Goal: Transaction & Acquisition: Purchase product/service

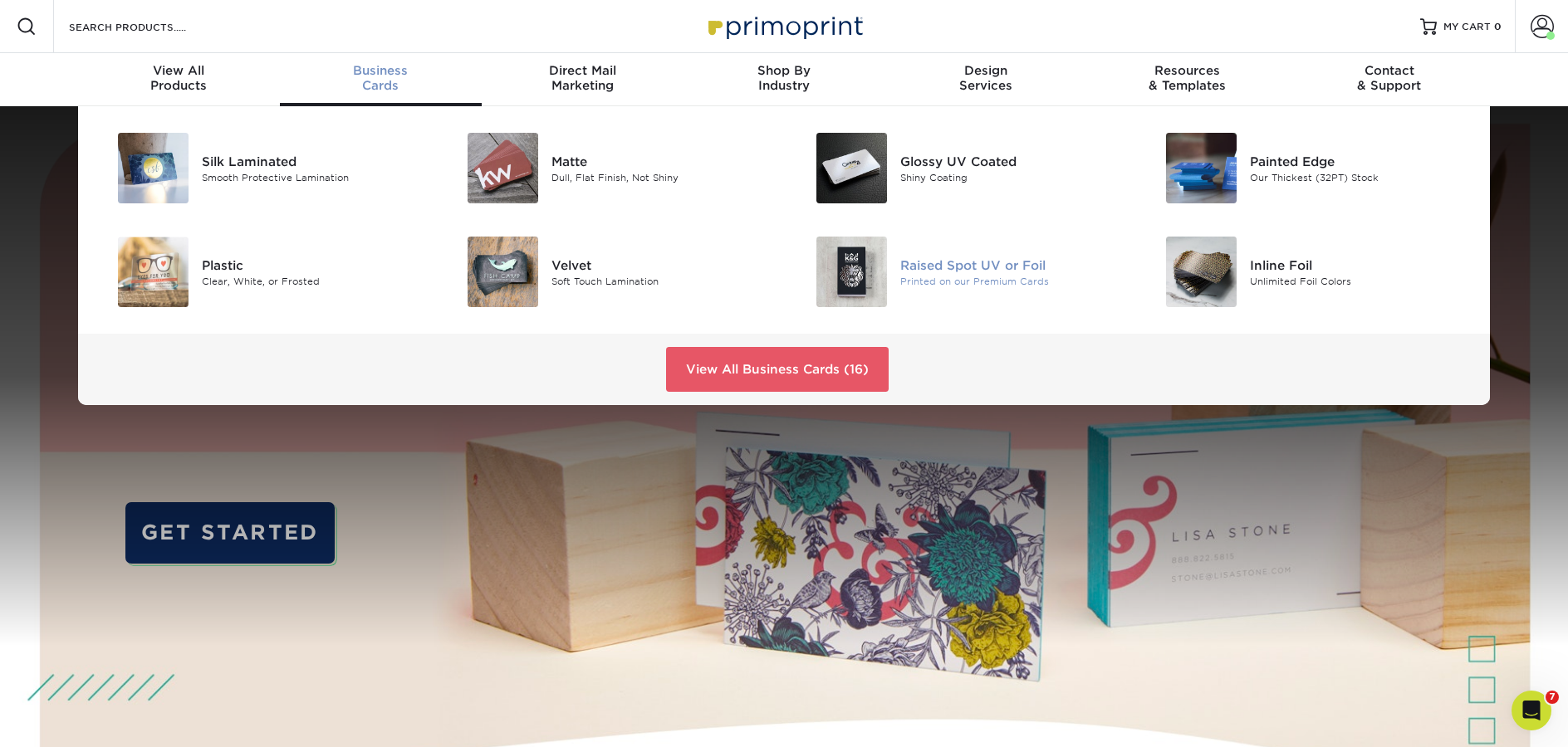
click at [942, 277] on div "Printed on our Premium Cards" at bounding box center [1011, 281] width 220 height 14
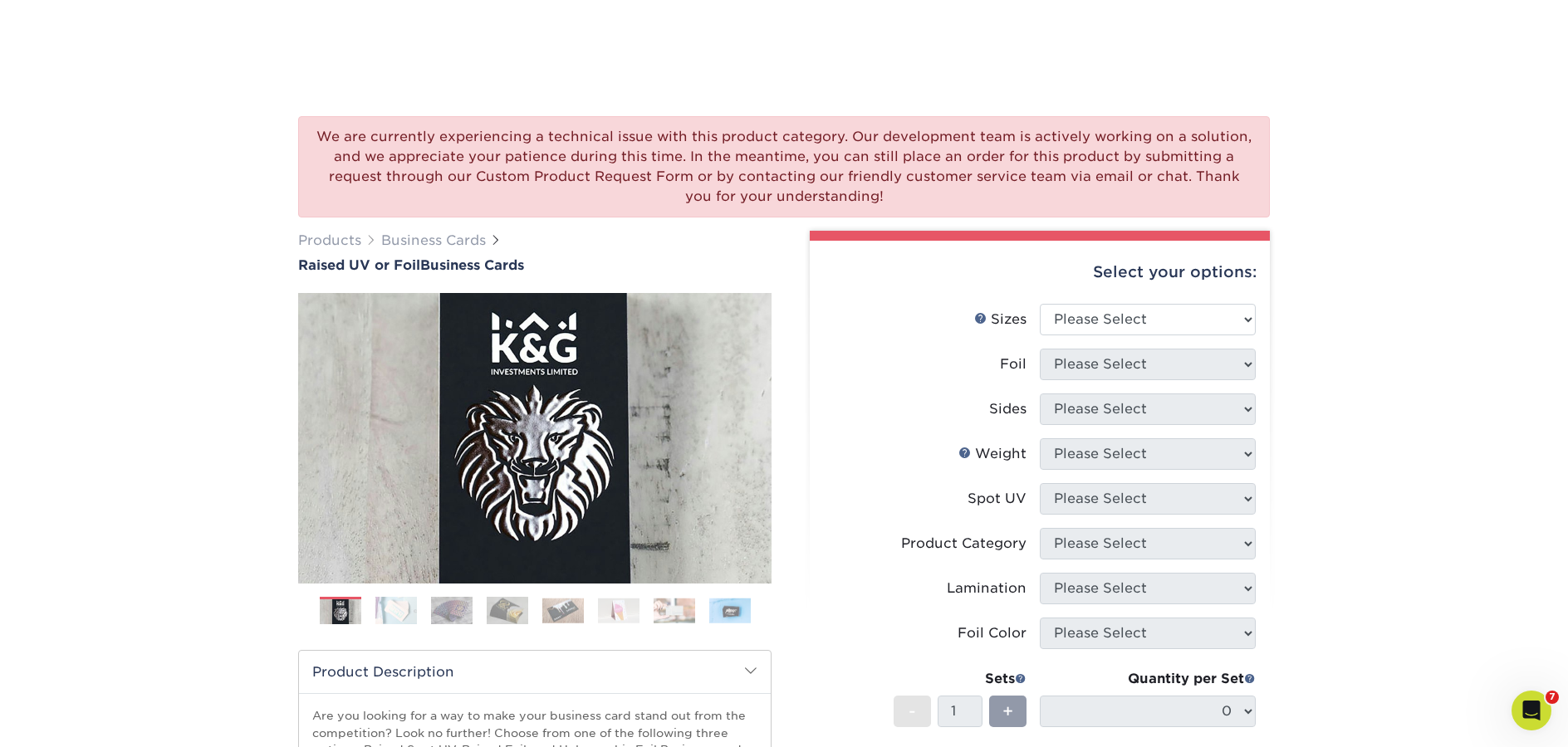
scroll to position [113, 0]
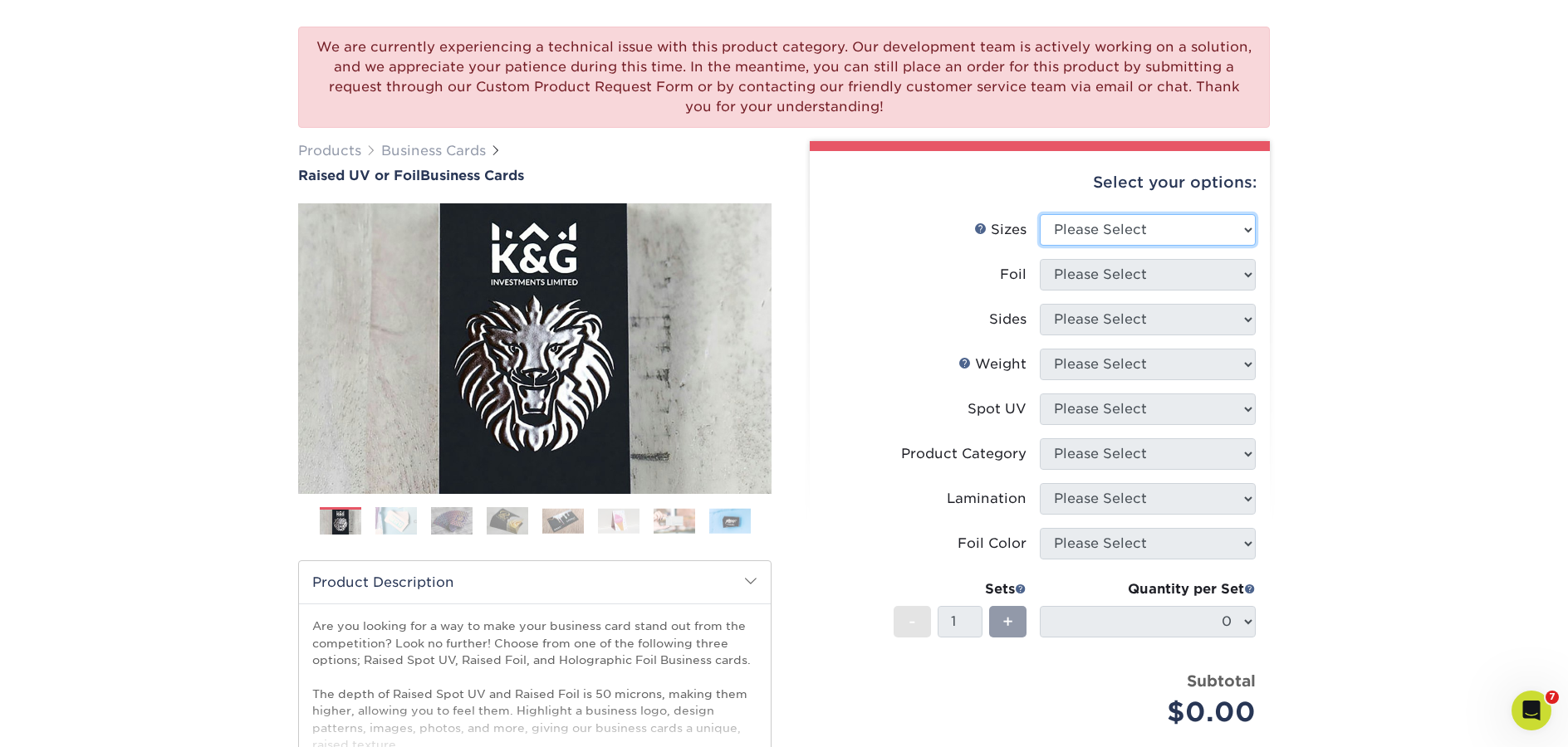
click at [1146, 228] on select "Please Select 2" x 3.5" - Standard" at bounding box center [1147, 230] width 216 height 31
select select "2.00x3.50"
click at [1039, 214] on select "Please Select 2" x 3.5" - Standard" at bounding box center [1147, 230] width 216 height 31
drag, startPoint x: 1146, startPoint y: 228, endPoint x: 1113, endPoint y: 276, distance: 58.2
click at [1113, 276] on select "Please Select" at bounding box center [1147, 275] width 216 height 31
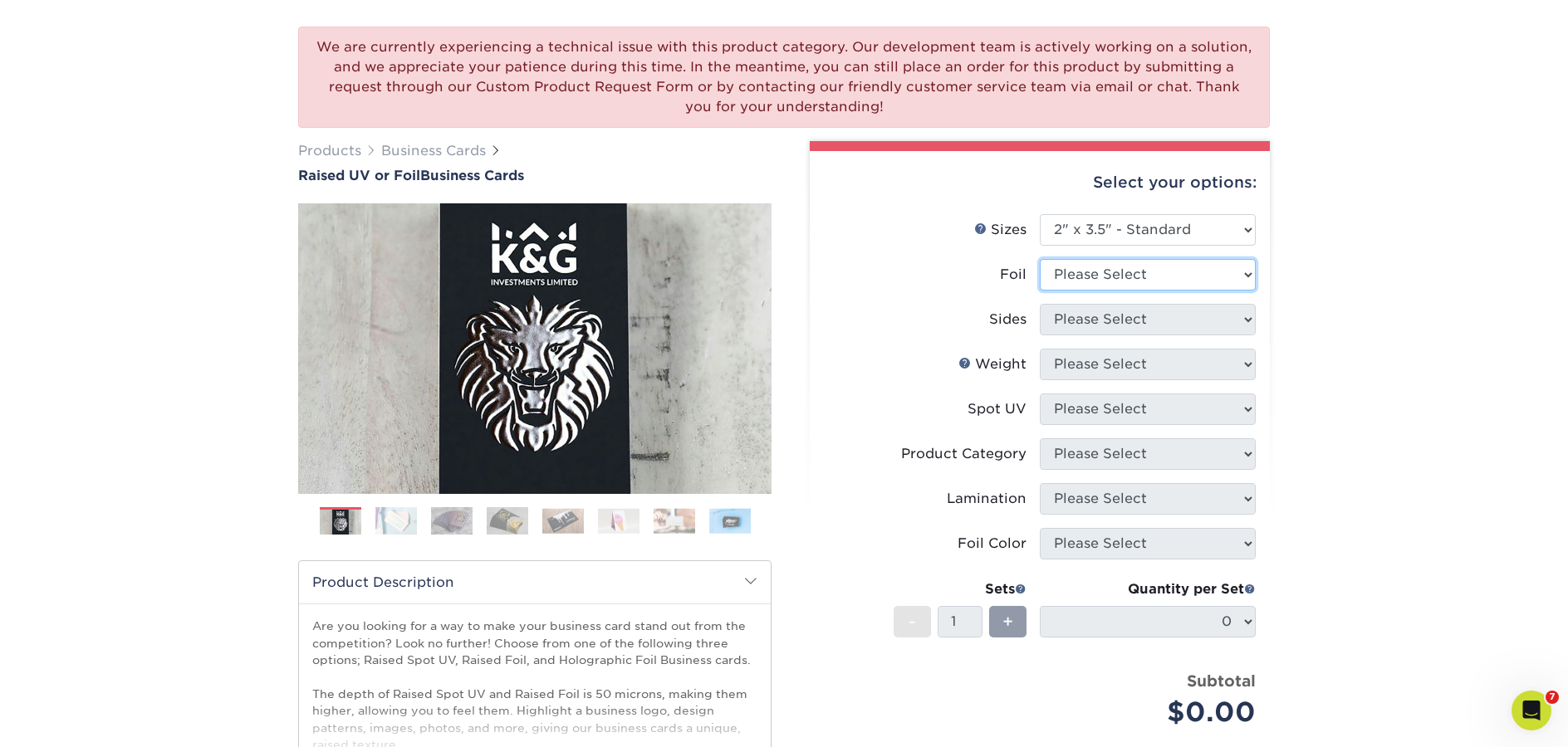
select select "0"
click at [1039, 259] on select "Please Select No Yes" at bounding box center [1147, 275] width 216 height 31
click at [1085, 316] on select "Please Select Print Both Sides Print Front Only" at bounding box center [1147, 320] width 216 height 31
select select "13abbda7-1d64-4f25-8bb2-c179b224825d"
click at [1039, 304] on select "Please Select Print Both Sides Print Front Only" at bounding box center [1147, 320] width 216 height 31
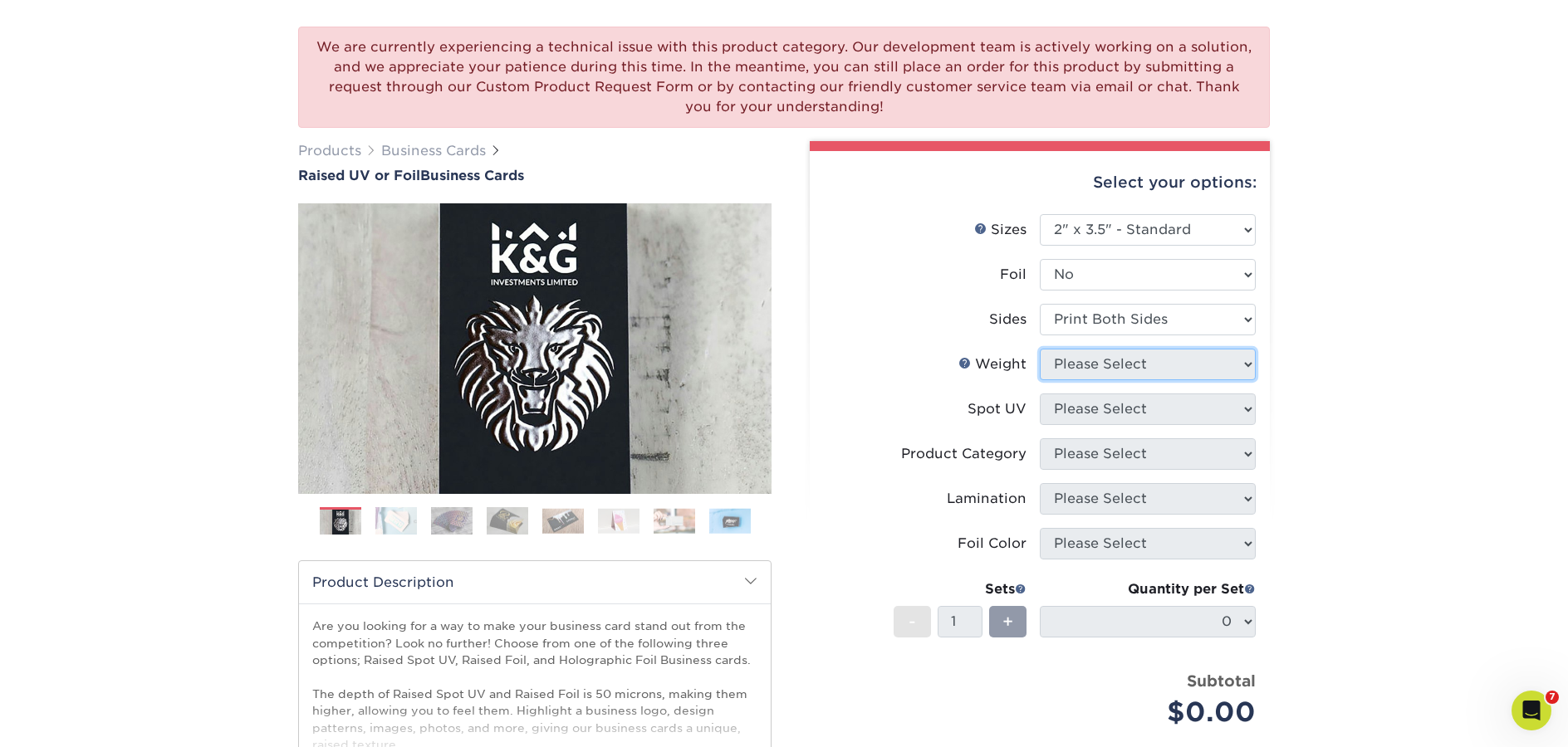
click at [1090, 369] on select "Please Select 16PT" at bounding box center [1147, 364] width 216 height 31
select select "16PT"
click at [1039, 348] on select "Please Select 16PT" at bounding box center [1147, 364] width 216 height 31
drag, startPoint x: 1090, startPoint y: 369, endPoint x: 1097, endPoint y: 412, distance: 43.6
click at [1097, 412] on select "Please Select No Spot UV Front Only" at bounding box center [1147, 409] width 216 height 31
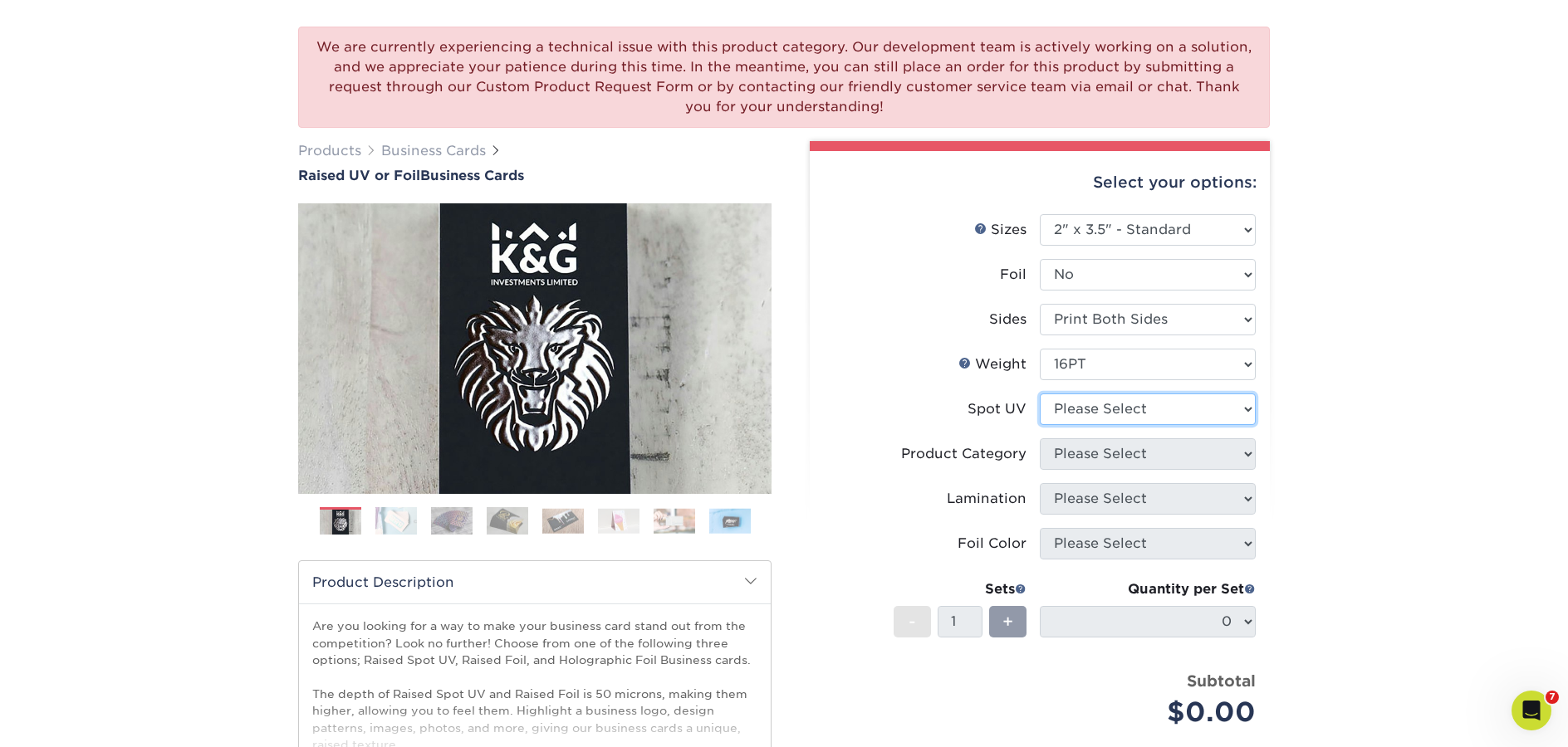
select select "1"
click at [1039, 393] on select "Please Select No Spot UV Front Only" at bounding box center [1147, 409] width 216 height 31
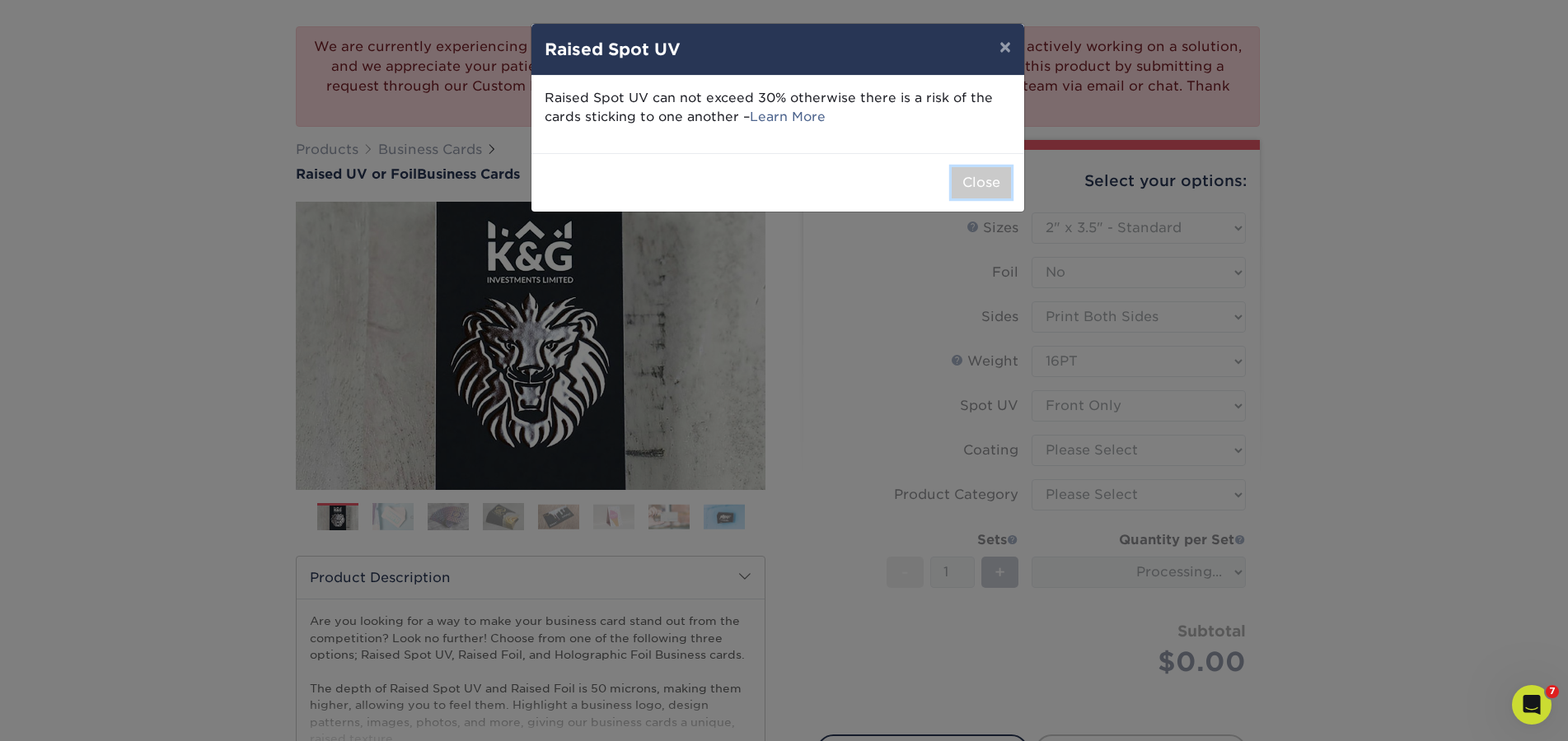
click at [1006, 181] on button "Close" at bounding box center [981, 182] width 59 height 31
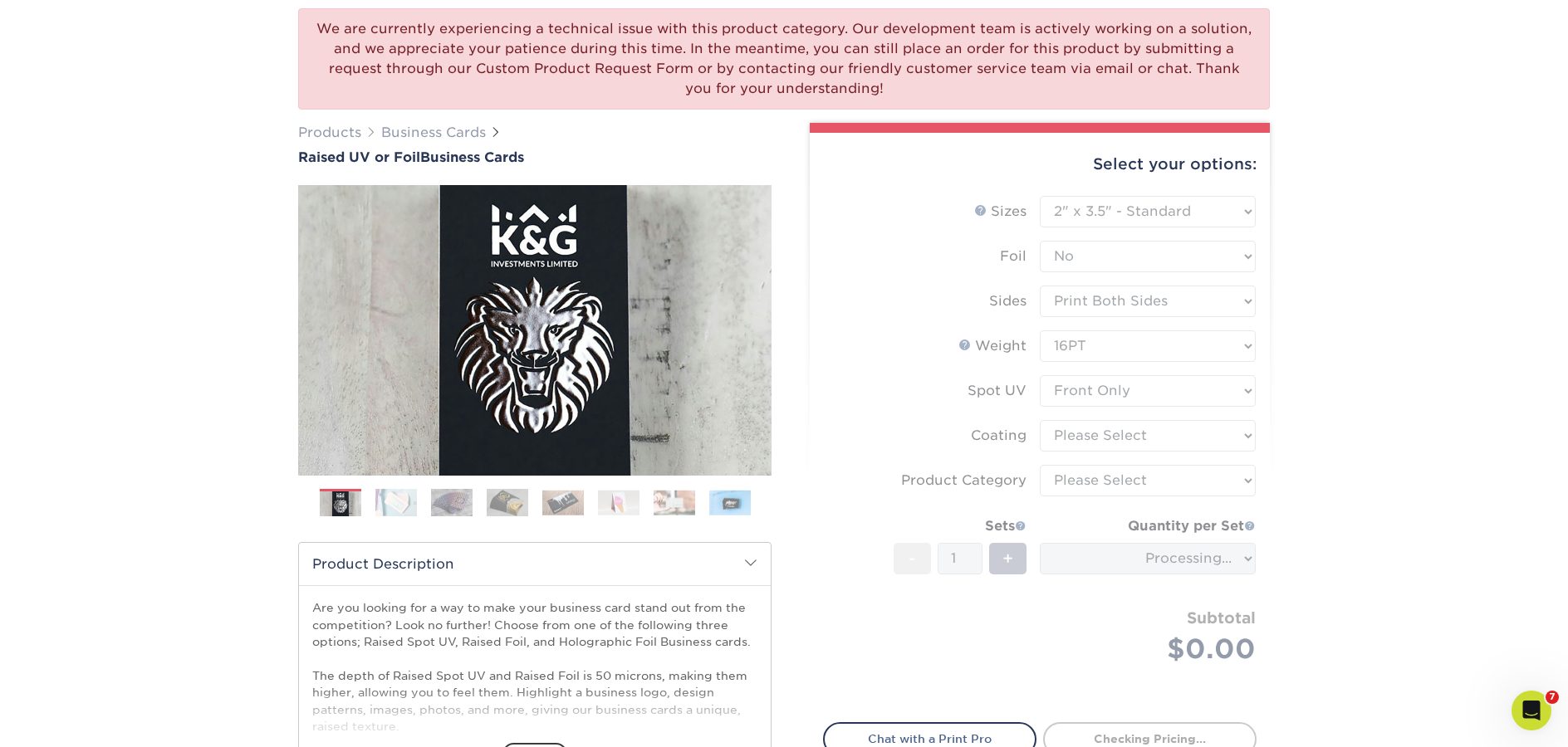
scroll to position [214, 0]
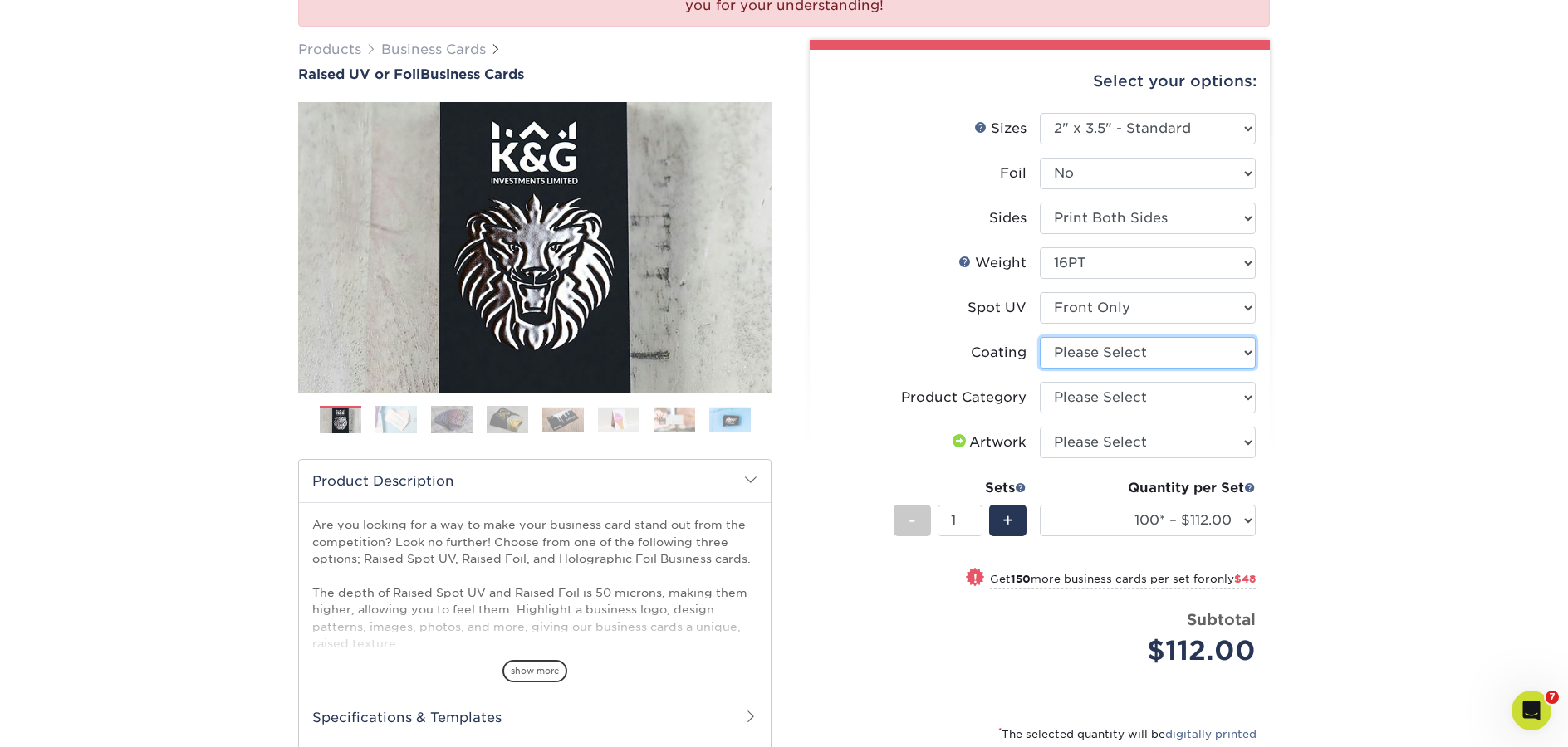
click at [1102, 356] on select at bounding box center [1147, 353] width 216 height 31
select select "3e7618de-abca-4bda-9f97-8b9129e913d8"
click at [1039, 337] on select at bounding box center [1147, 353] width 216 height 31
click at [0, 0] on div at bounding box center [0, 0] width 0 height 0
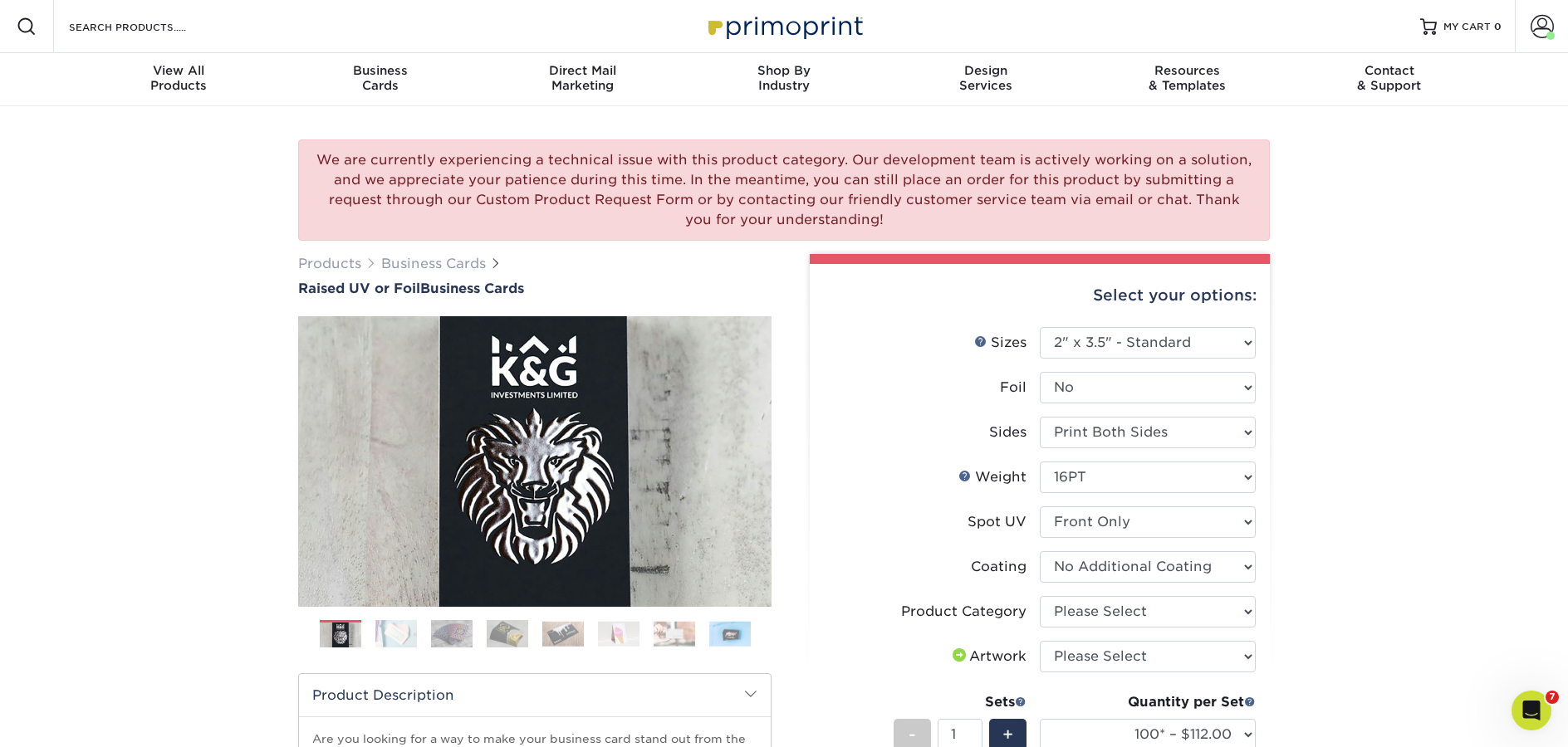
scroll to position [0, 0]
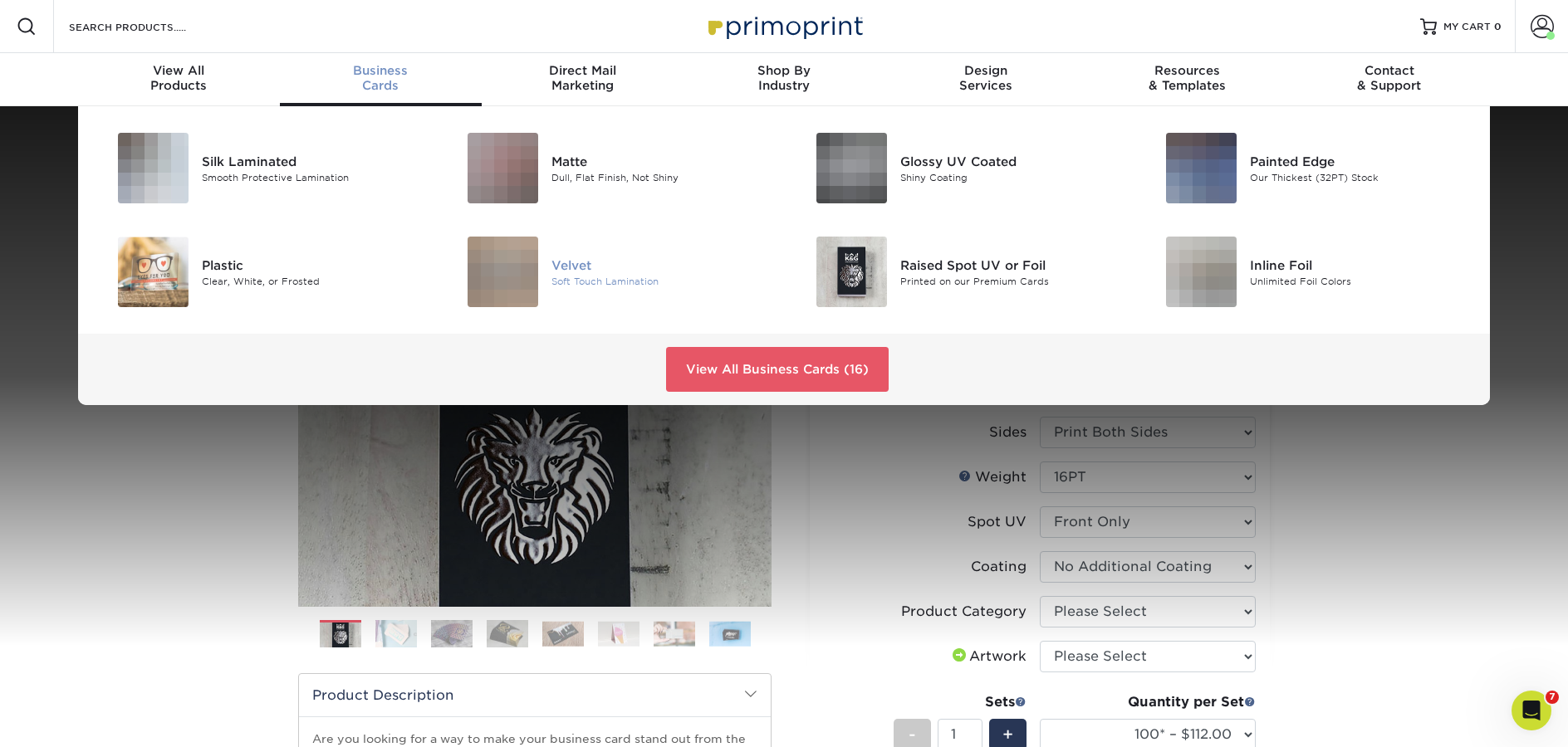
click at [615, 277] on div "Soft Touch Lamination" at bounding box center [661, 281] width 220 height 14
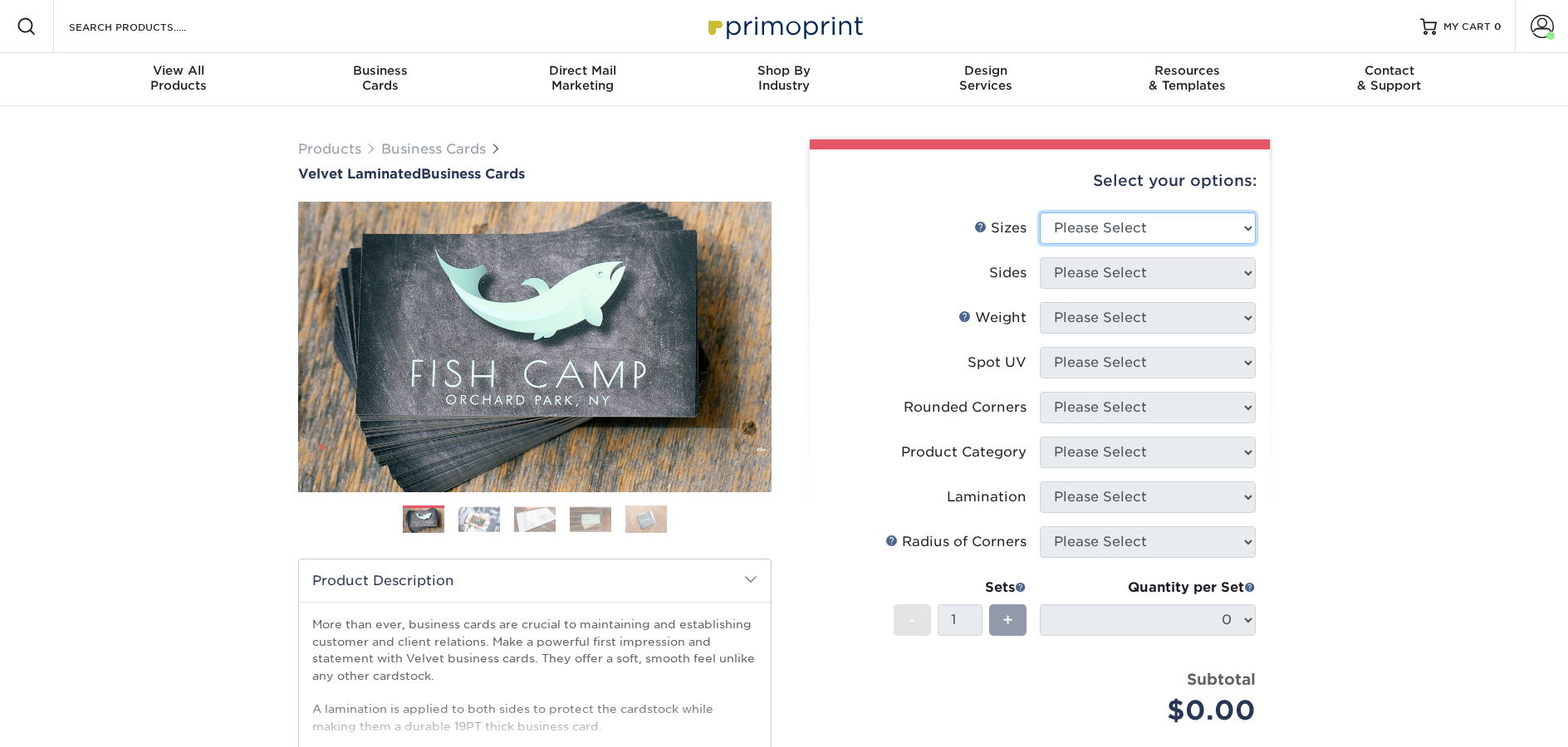
click at [1133, 235] on select "Please Select 1.5" x 3.5" - Mini 1.75" x 3.5" - Mini 2" x 2" - Square 2" x 3" -…" at bounding box center [1147, 228] width 216 height 31
select select "2.00x3.50"
click at [1039, 212] on select "Please Select 1.5" x 3.5" - Mini 1.75" x 3.5" - Mini 2" x 2" - Square 2" x 3" -…" at bounding box center [1147, 228] width 216 height 31
click at [1106, 268] on select "Please Select Print Both Sides Print Front Only" at bounding box center [1147, 273] width 216 height 31
select select "13abbda7-1d64-4f25-8bb2-c179b224825d"
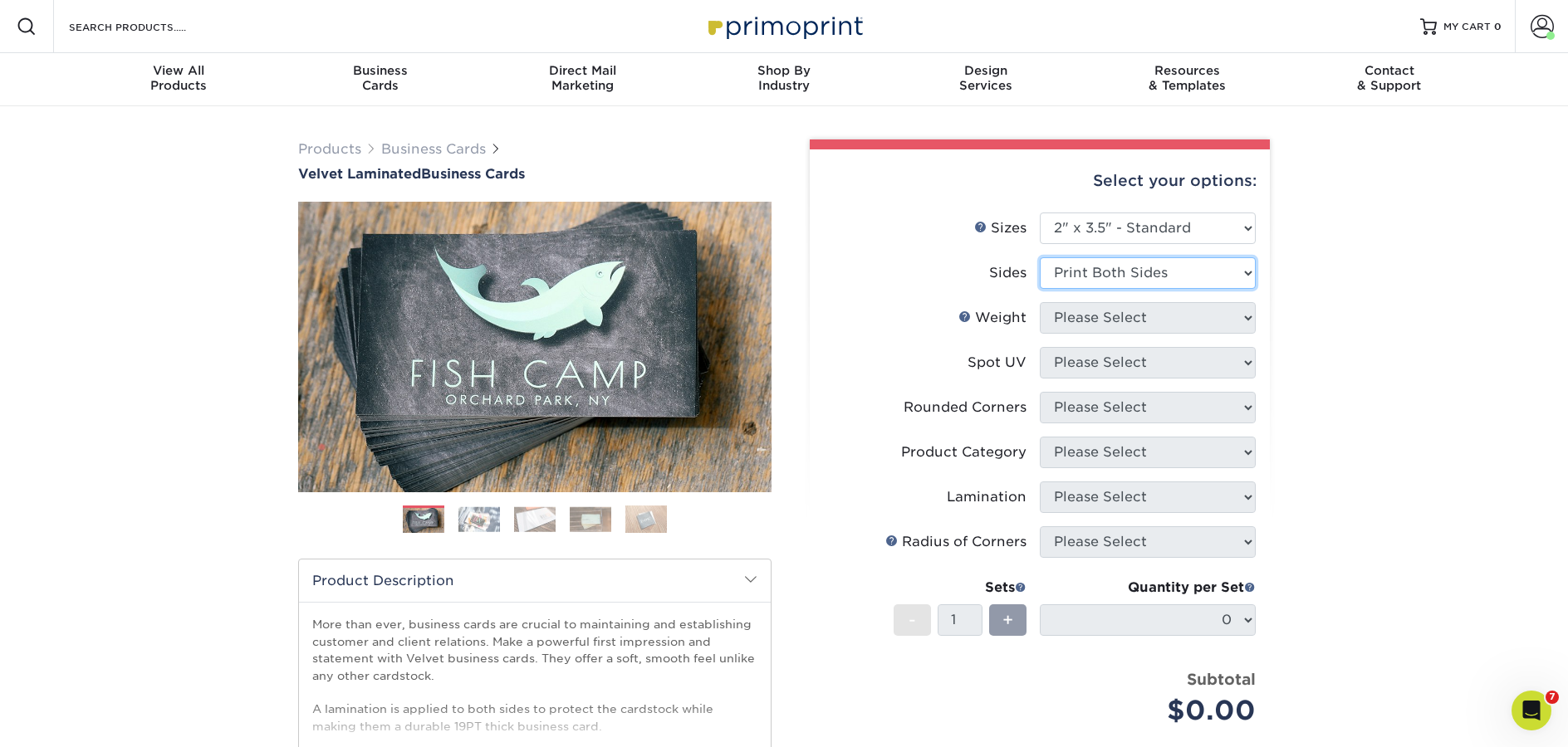
click at [1039, 257] on select "Please Select Print Both Sides Print Front Only" at bounding box center [1147, 273] width 216 height 31
click at [1096, 315] on select "Please Select" at bounding box center [1147, 318] width 216 height 31
select select "16PT"
click at [1039, 302] on select "Please Select 16PT" at bounding box center [1147, 318] width 216 height 31
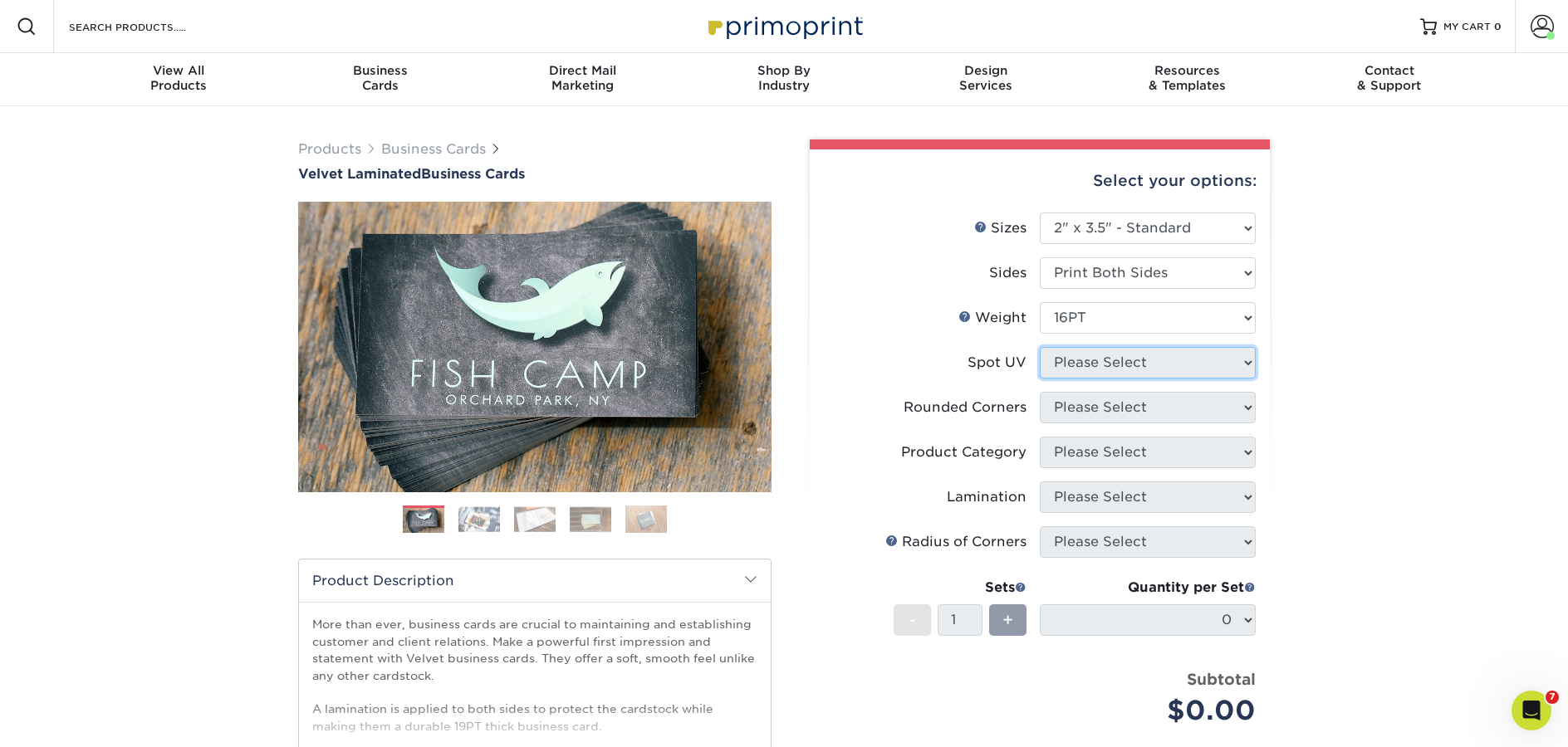
click at [1093, 362] on select "Please Select No Spot UV Front and Back (Both Sides) Front Only Back Only" at bounding box center [1147, 362] width 216 height 31
select select "1"
click at [1039, 347] on select "Please Select No Spot UV Front and Back (Both Sides) Front Only Back Only" at bounding box center [1147, 362] width 216 height 31
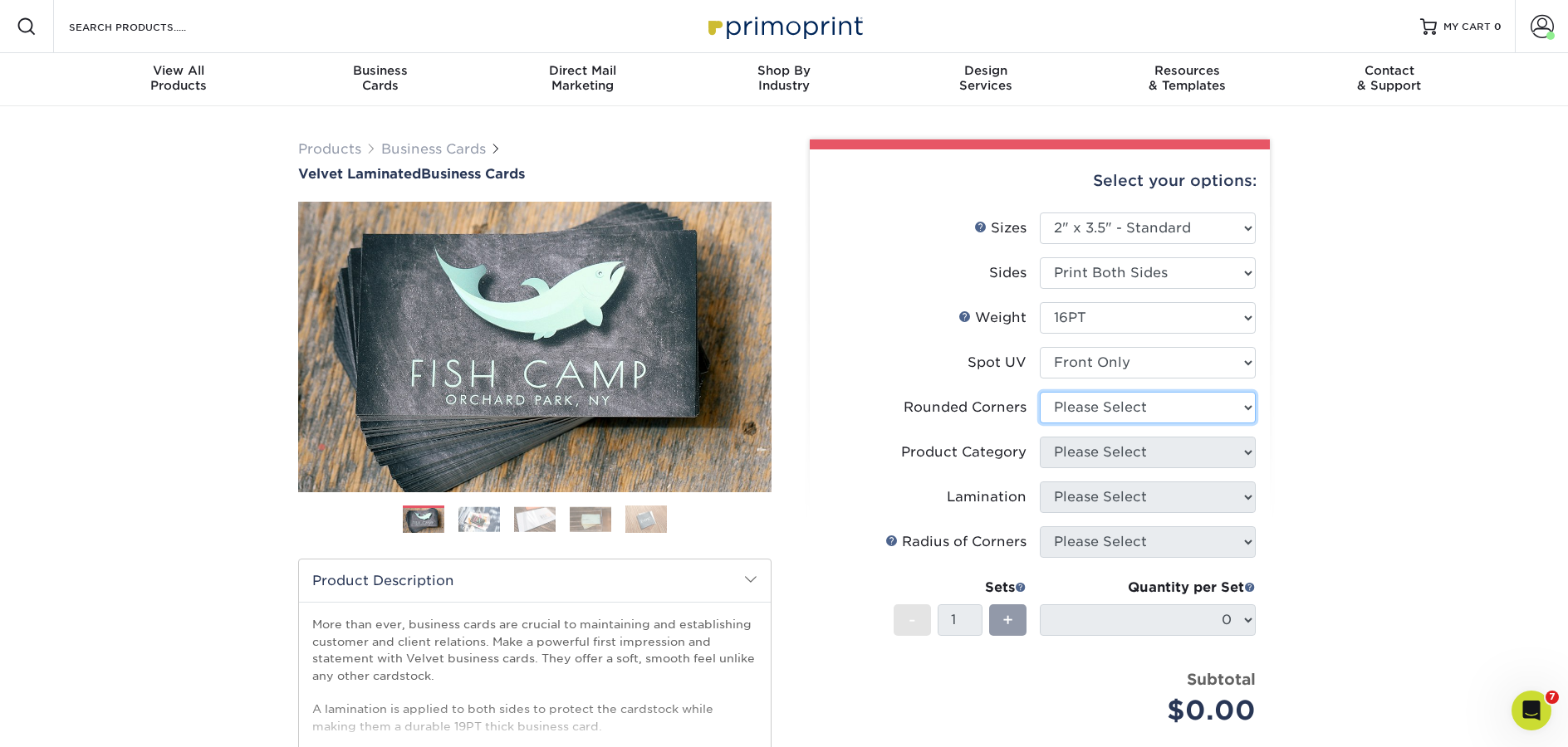
click at [1118, 409] on select "Please Select Yes - Round 2 Corners Yes - Round 4 Corners No" at bounding box center [1147, 407] width 216 height 31
select select "0"
click at [1039, 392] on select "Please Select Yes - Round 2 Corners Yes - Round 4 Corners No" at bounding box center [1147, 407] width 216 height 31
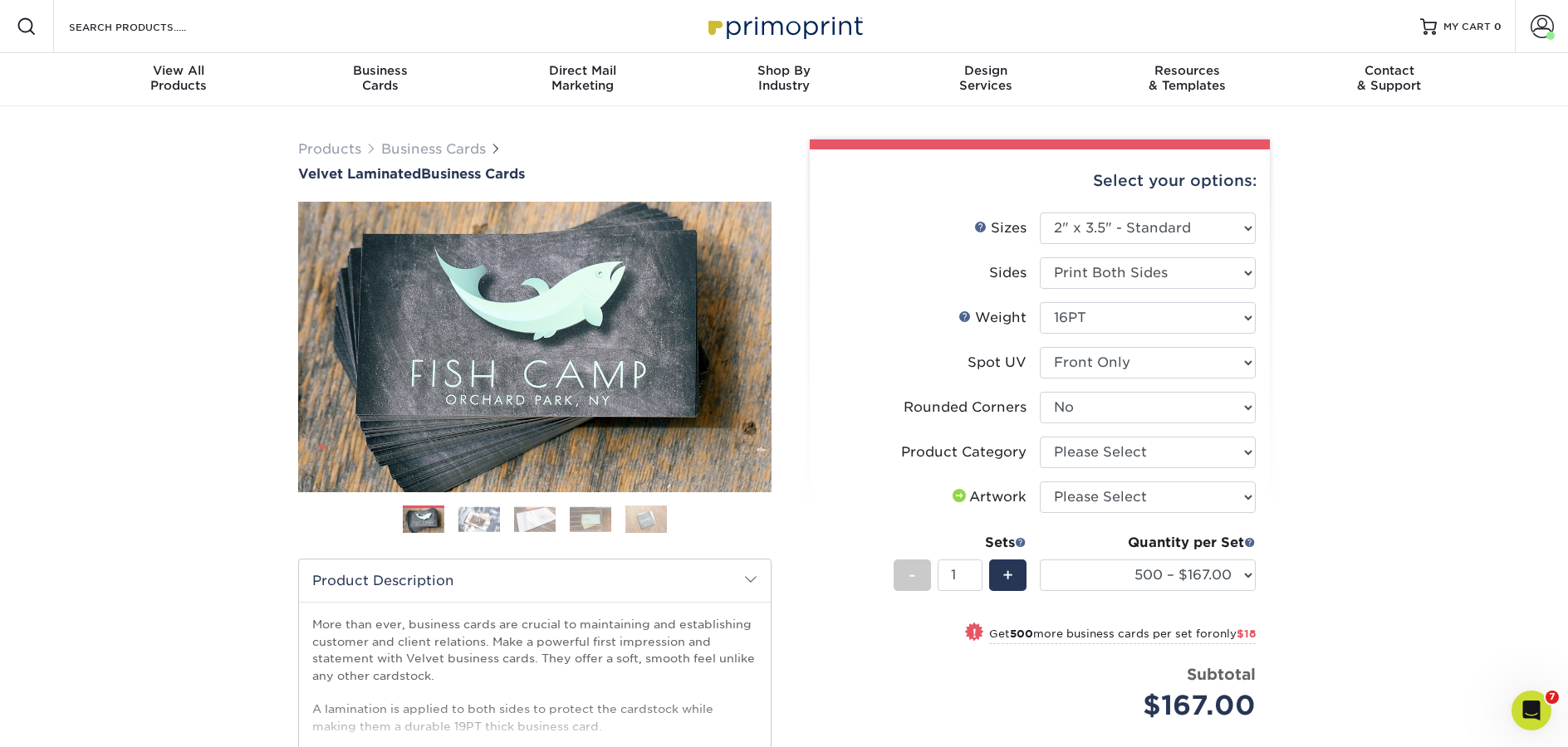
click at [756, 38] on img at bounding box center [784, 26] width 166 height 36
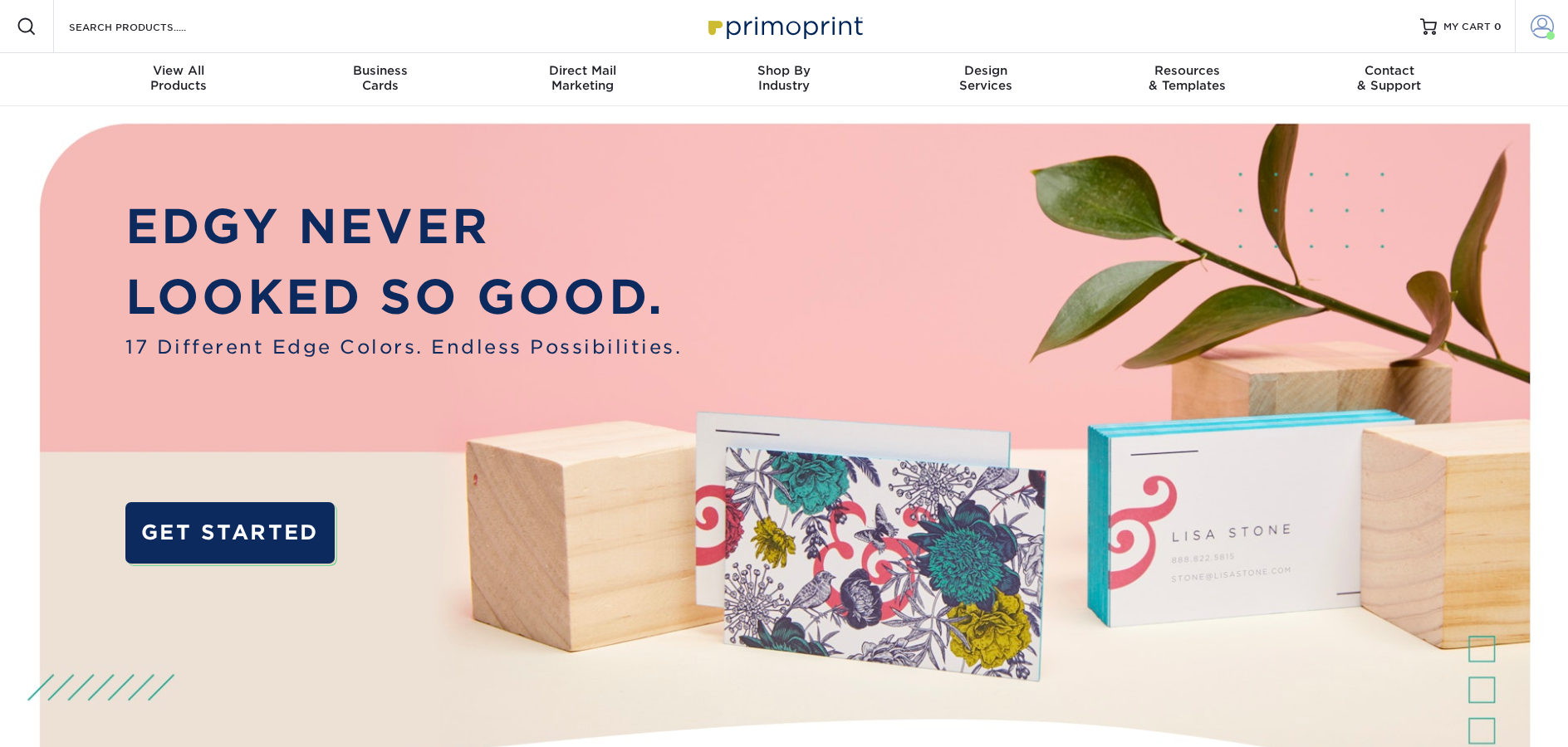
click at [1558, 35] on link "Account" at bounding box center [1540, 26] width 53 height 53
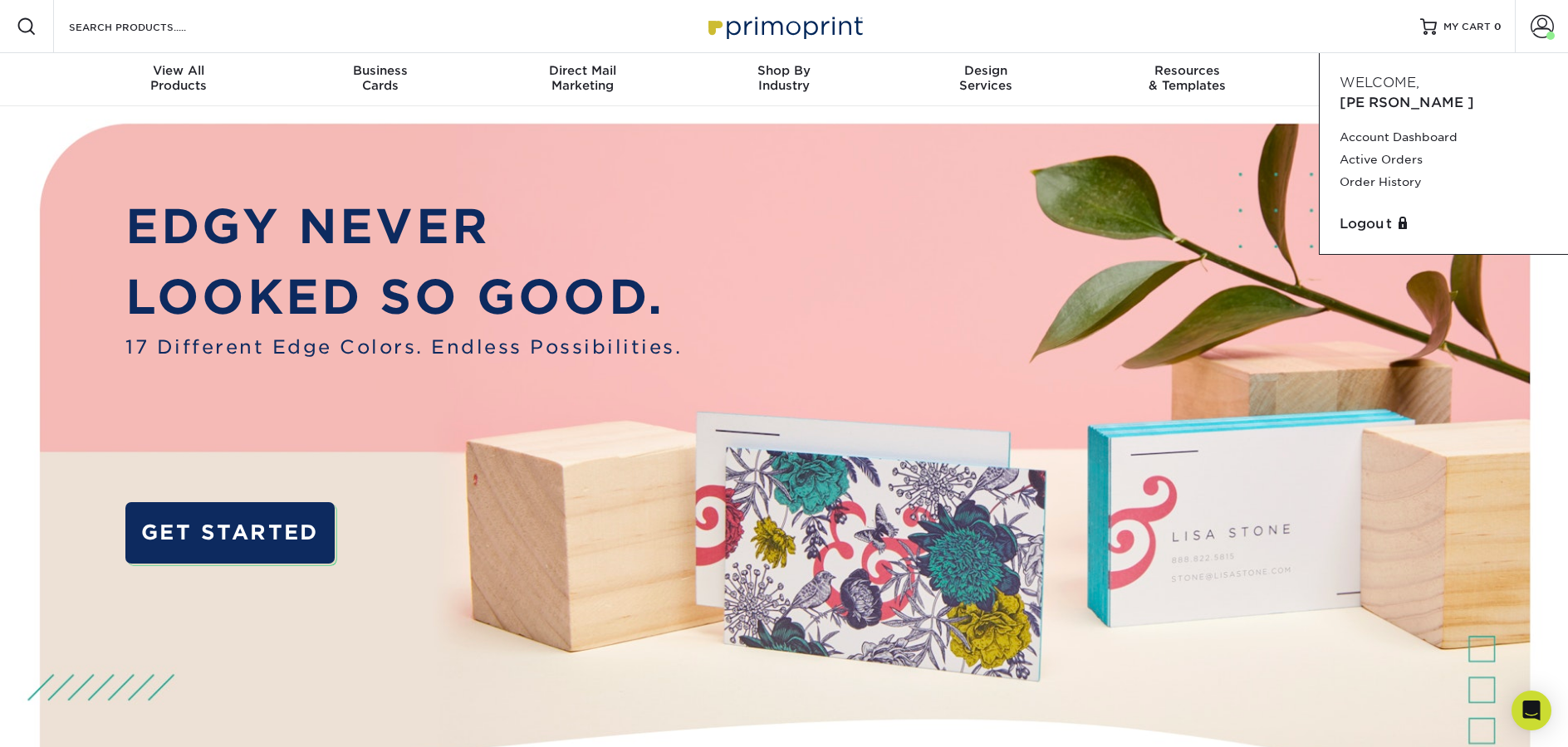
click at [1202, 34] on div "Resources Menu Search Products Account [PERSON_NAME] Account Dashboard Active O…" at bounding box center [784, 26] width 1568 height 53
